Goal: Manage account settings

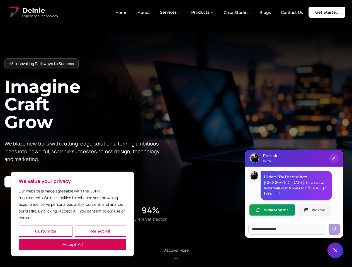
click at [45, 231] on button "Customize" at bounding box center [46, 231] width 54 height 11
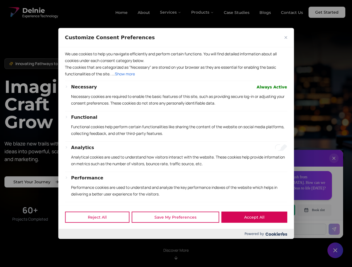
click at [100, 231] on div at bounding box center [176, 133] width 352 height 267
click at [72, 182] on button "Performance" at bounding box center [87, 178] width 32 height 7
click at [176, 134] on div "Functional Functional cookies help perform certain functionalities like sharing…" at bounding box center [179, 127] width 216 height 27
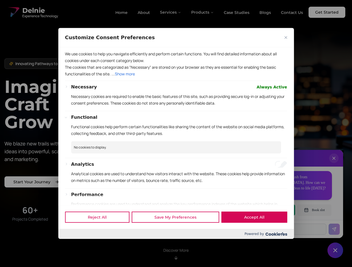
click at [171, 12] on div at bounding box center [176, 133] width 352 height 267
click at [203, 12] on div at bounding box center [176, 133] width 352 height 267
click at [334, 164] on div at bounding box center [176, 133] width 352 height 267
click at [272, 210] on div "Reject All Save My Preferences Accept All" at bounding box center [175, 218] width 235 height 24
click at [314, 210] on div at bounding box center [176, 133] width 352 height 267
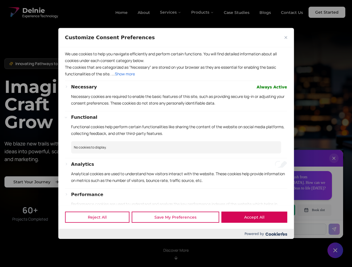
click at [335, 251] on div at bounding box center [176, 133] width 352 height 267
